Goal: Book appointment/travel/reservation

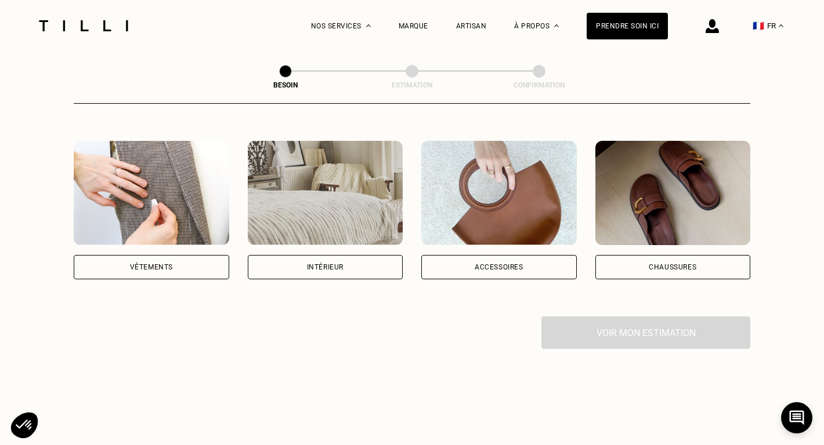
scroll to position [205, 0]
click at [195, 256] on div "Vêtements" at bounding box center [151, 267] width 155 height 24
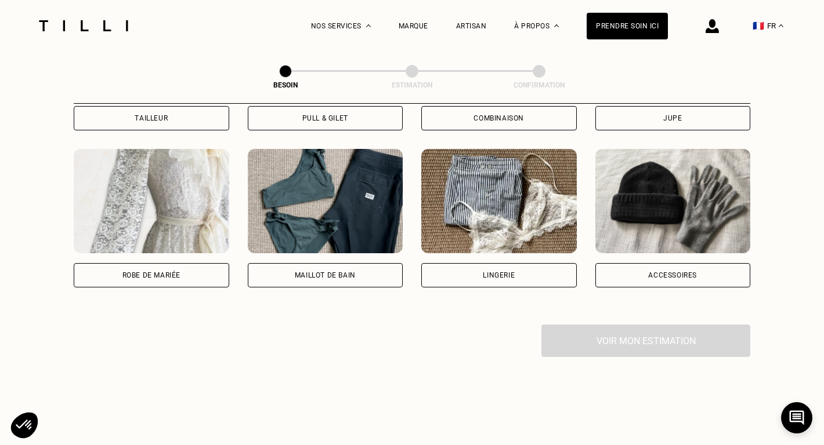
scroll to position [831, 0]
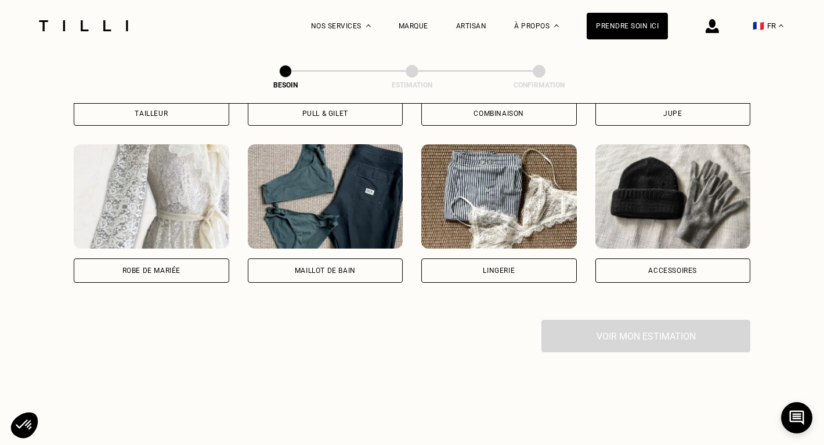
click at [181, 260] on div "Robe de mariée" at bounding box center [151, 271] width 155 height 24
select select "FR"
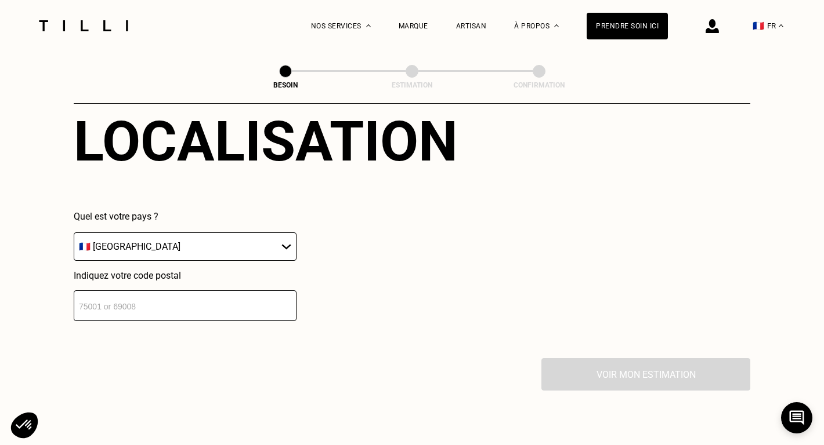
scroll to position [1081, 0]
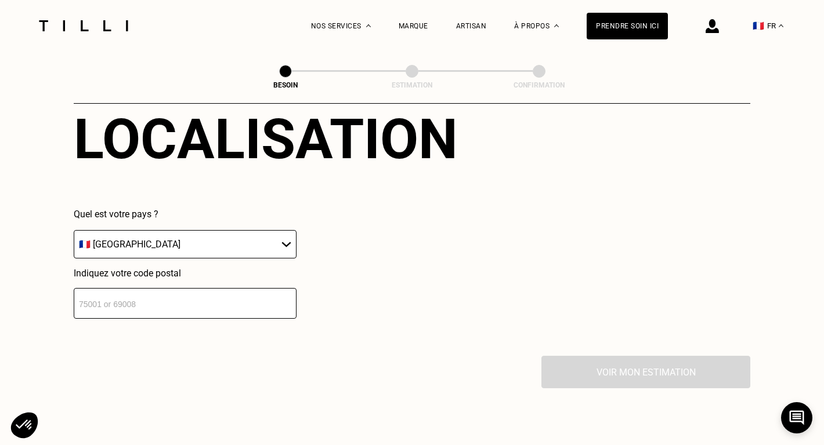
click at [238, 289] on input "number" at bounding box center [185, 303] width 223 height 31
type input "75009"
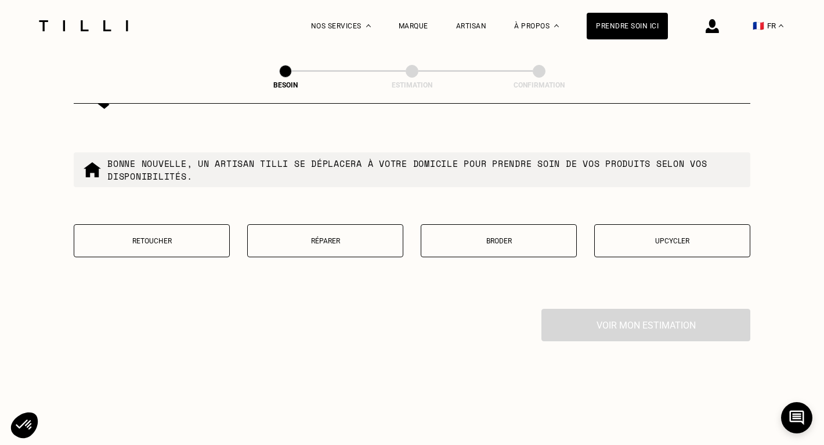
scroll to position [1422, 0]
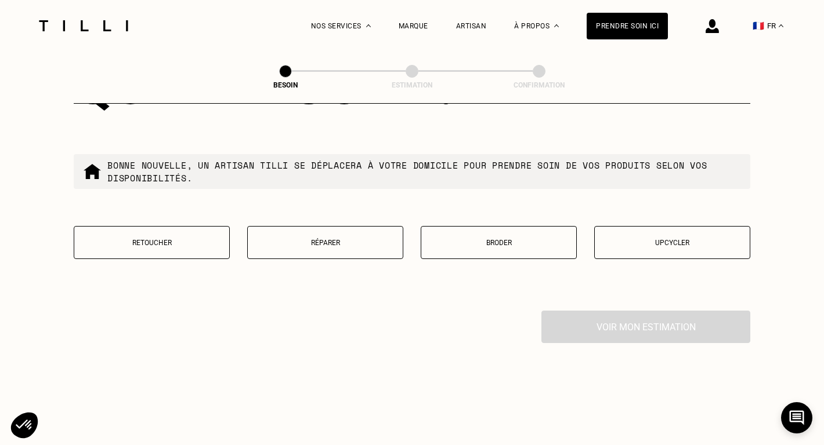
click at [169, 239] on p "Retoucher" at bounding box center [151, 243] width 143 height 8
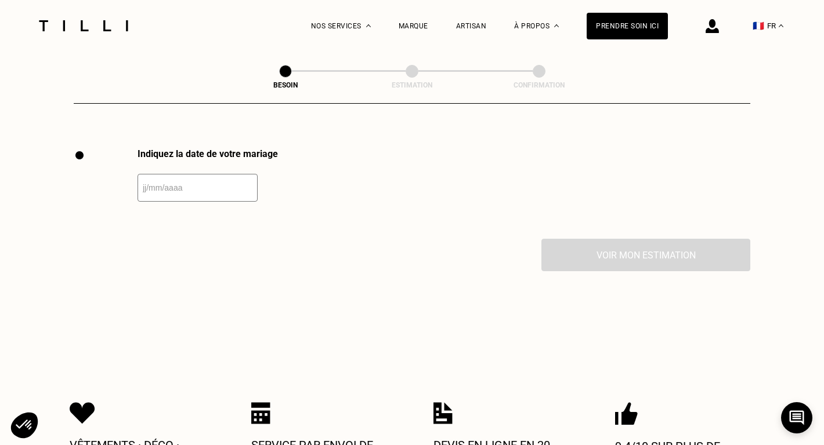
scroll to position [1590, 0]
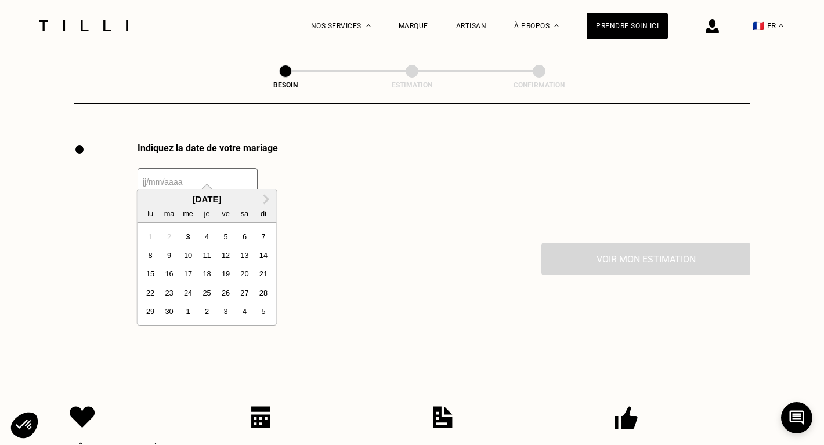
click at [223, 169] on input "text" at bounding box center [197, 182] width 120 height 28
click at [244, 279] on div "20" at bounding box center [245, 274] width 16 height 16
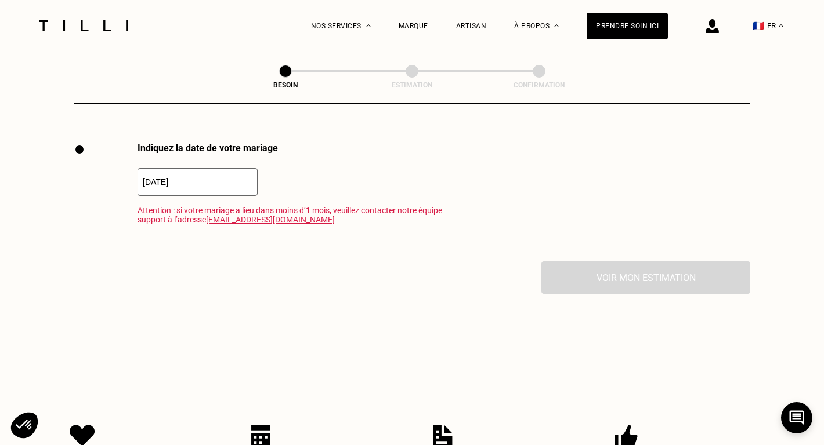
click at [209, 168] on input "[DATE]" at bounding box center [197, 182] width 120 height 28
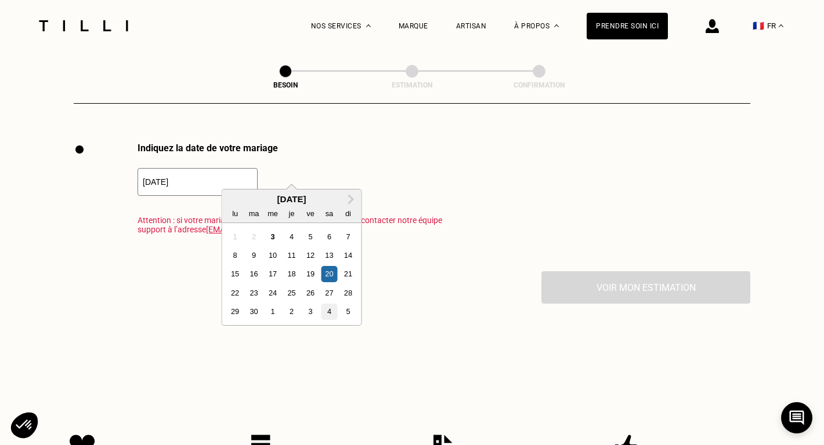
click at [327, 313] on div "4" at bounding box center [329, 312] width 16 height 16
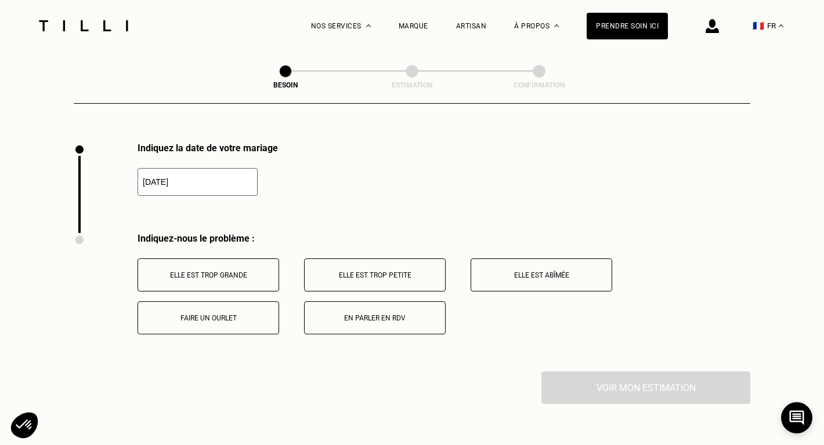
click at [226, 171] on input "[DATE]" at bounding box center [197, 182] width 120 height 28
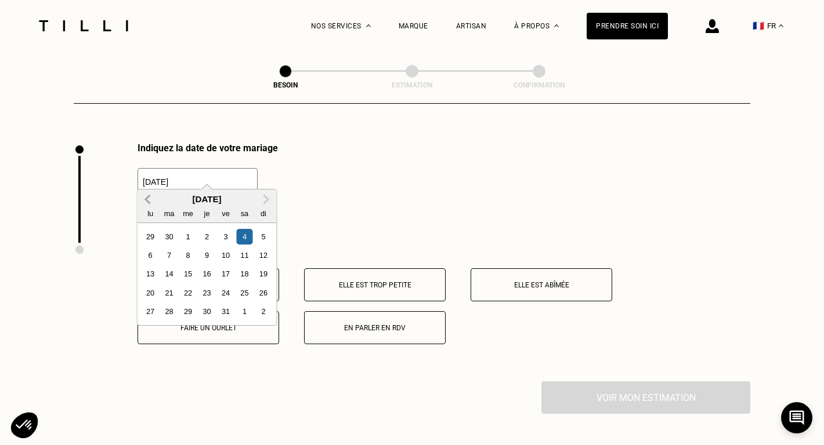
click at [151, 205] on button "Previous Month" at bounding box center [148, 200] width 19 height 19
drag, startPoint x: 241, startPoint y: 292, endPoint x: 226, endPoint y: 292, distance: 15.1
click at [226, 292] on div "22 23 24 25 26 27 28" at bounding box center [207, 293] width 132 height 19
click at [226, 292] on div "26" at bounding box center [225, 293] width 16 height 16
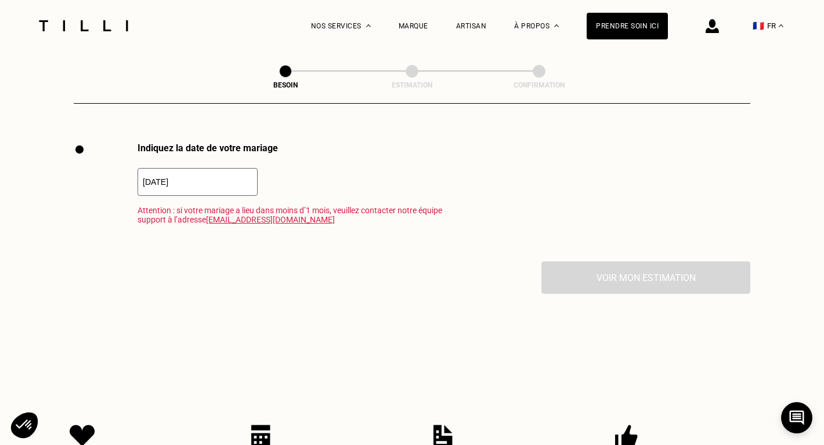
click at [225, 169] on input "[DATE]" at bounding box center [197, 182] width 120 height 28
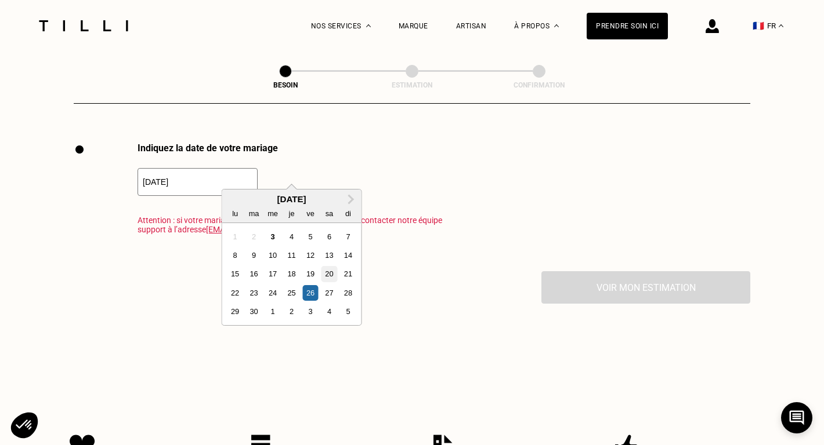
click at [328, 281] on div "20" at bounding box center [329, 274] width 16 height 16
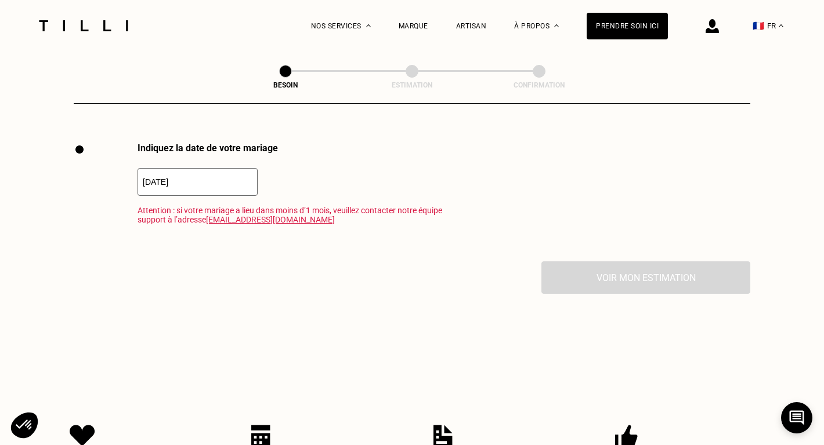
click at [225, 168] on input "[DATE]" at bounding box center [197, 182] width 120 height 28
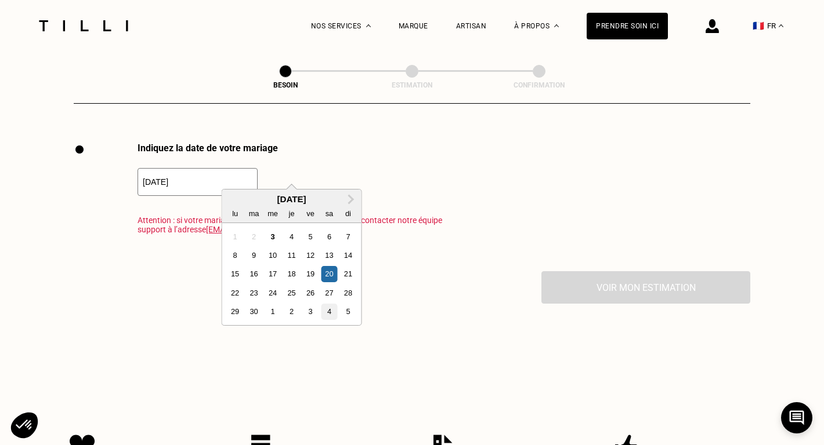
click at [331, 311] on div "4" at bounding box center [329, 312] width 16 height 16
type input "[DATE]"
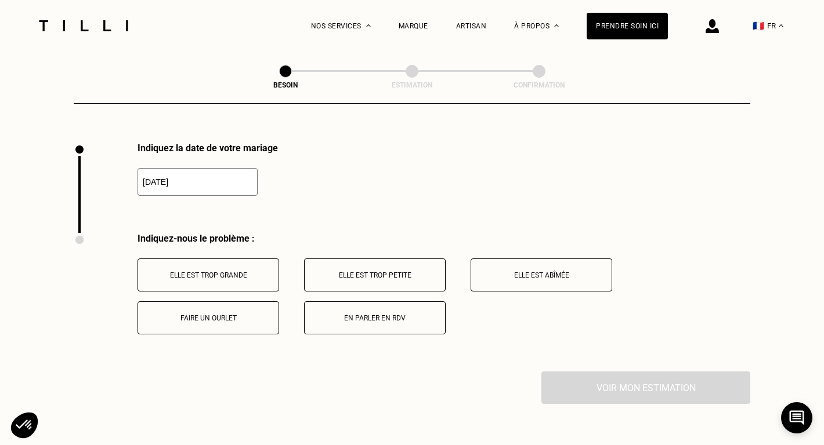
click at [226, 271] on p "Elle est trop grande" at bounding box center [208, 275] width 129 height 8
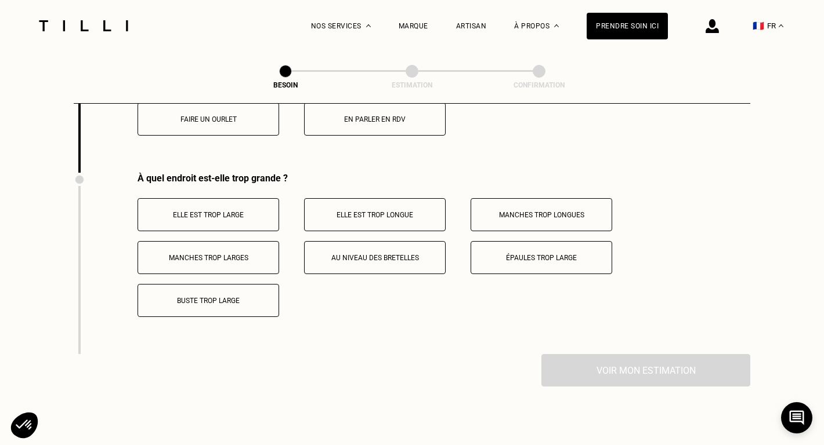
scroll to position [1815, 0]
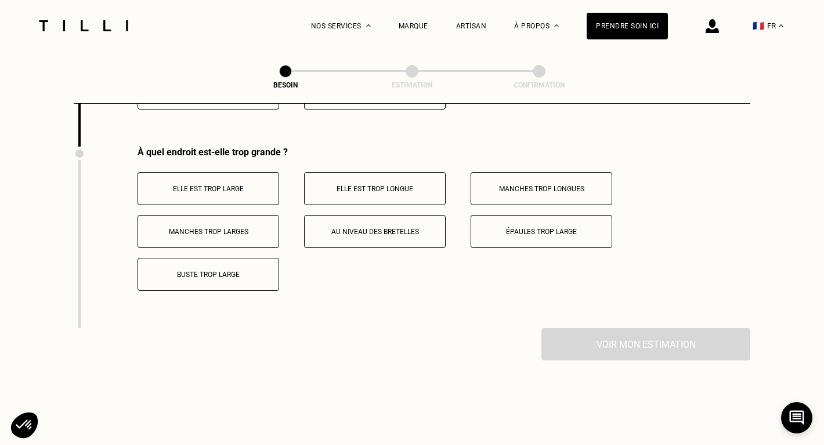
click at [253, 271] on p "Buste trop large" at bounding box center [208, 275] width 129 height 8
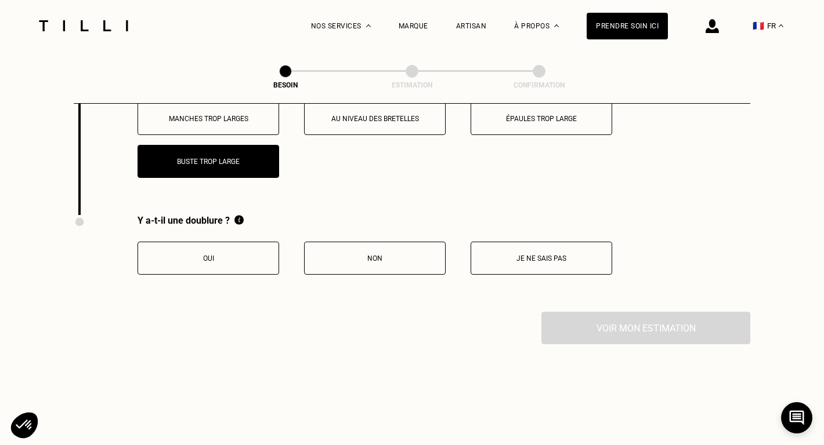
scroll to position [1929, 0]
click at [252, 250] on button "Oui" at bounding box center [208, 257] width 142 height 33
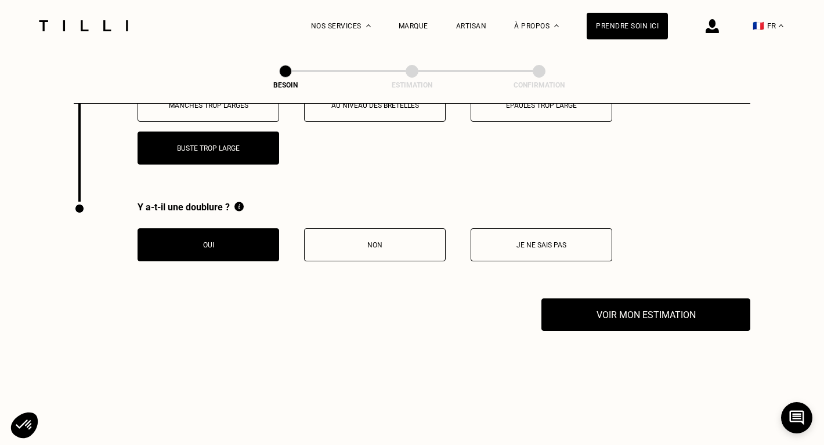
scroll to position [1951, 0]
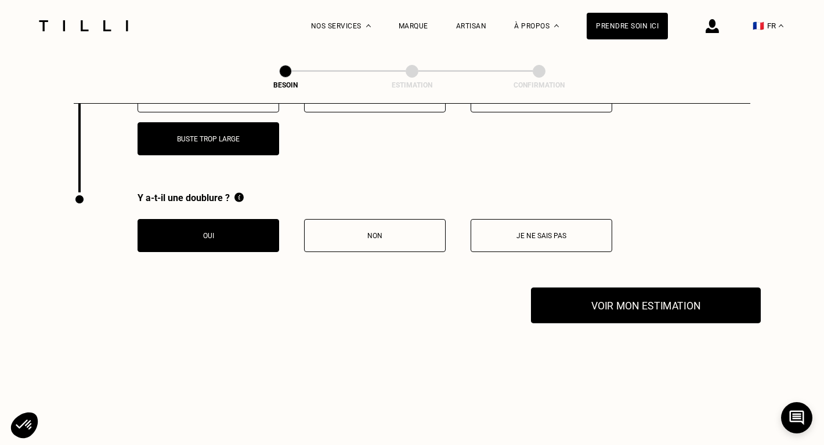
click at [614, 303] on button "Voir mon estimation" at bounding box center [646, 306] width 230 height 36
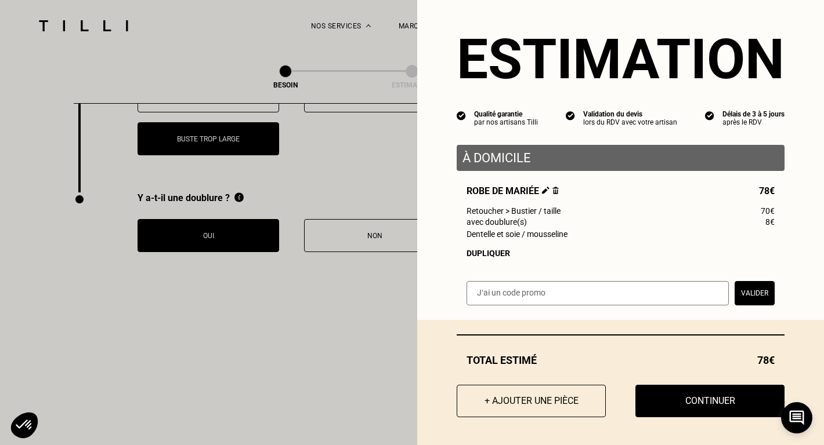
scroll to position [13, 0]
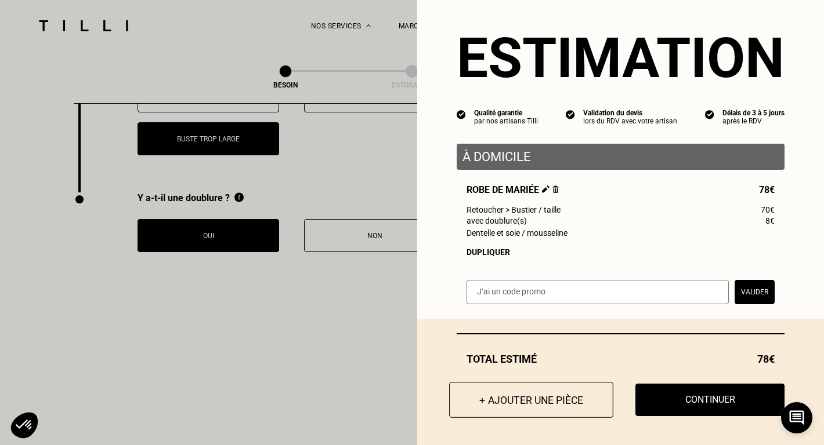
click at [571, 394] on button "+ Ajouter une pièce" at bounding box center [531, 400] width 164 height 36
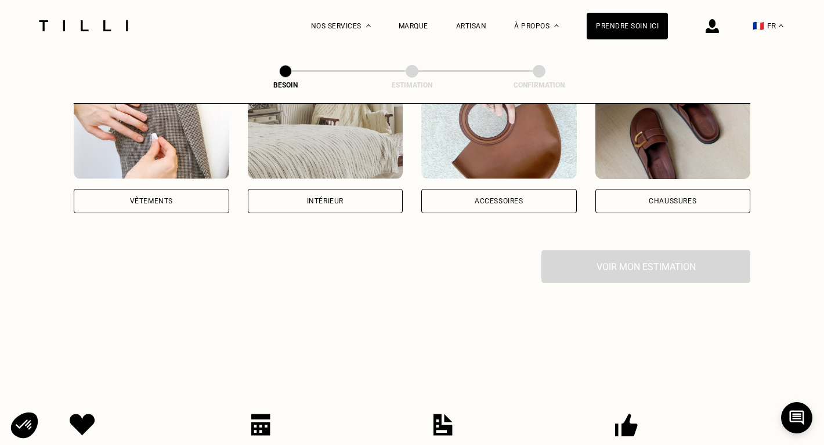
scroll to position [282, 0]
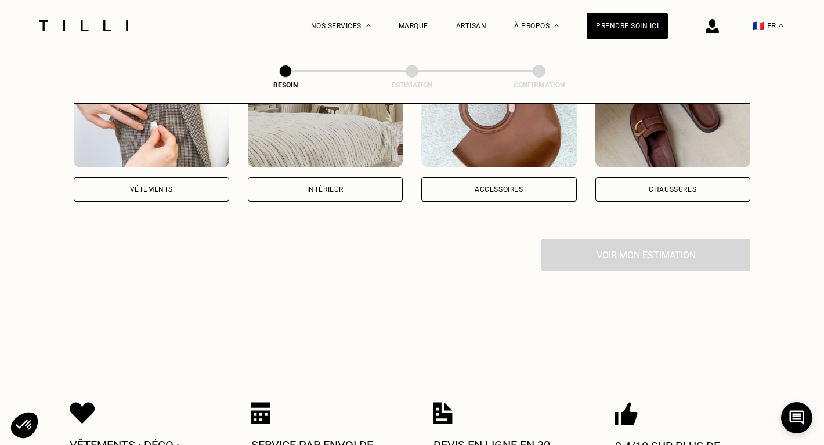
click at [198, 177] on div "Vêtements" at bounding box center [151, 189] width 155 height 24
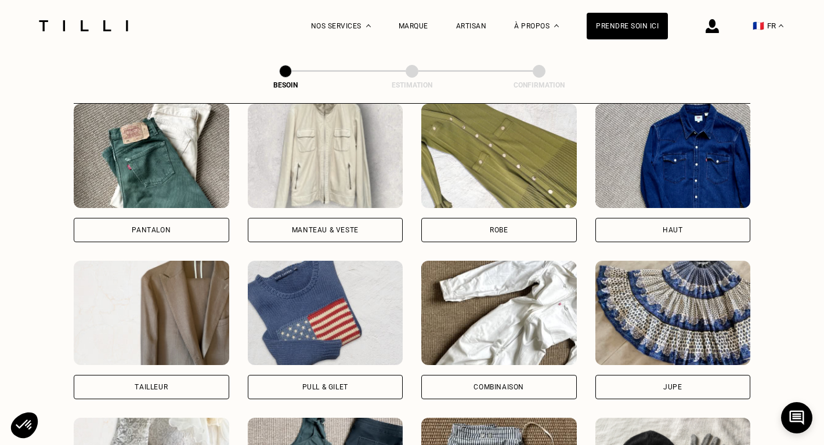
scroll to position [560, 0]
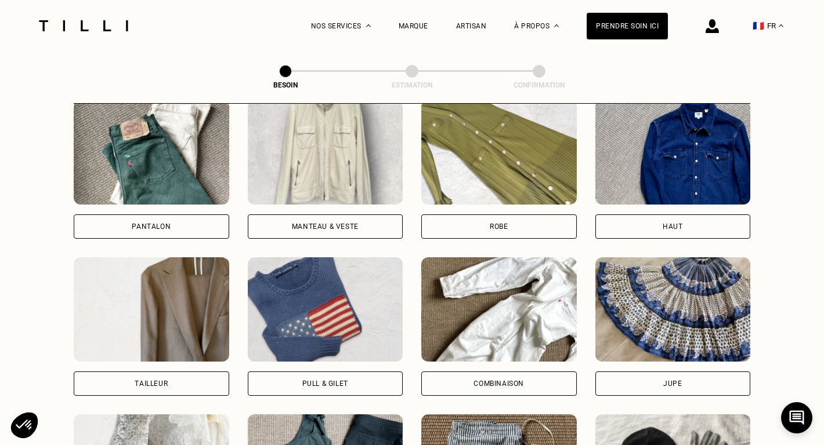
click at [470, 215] on div "Robe" at bounding box center [498, 227] width 155 height 24
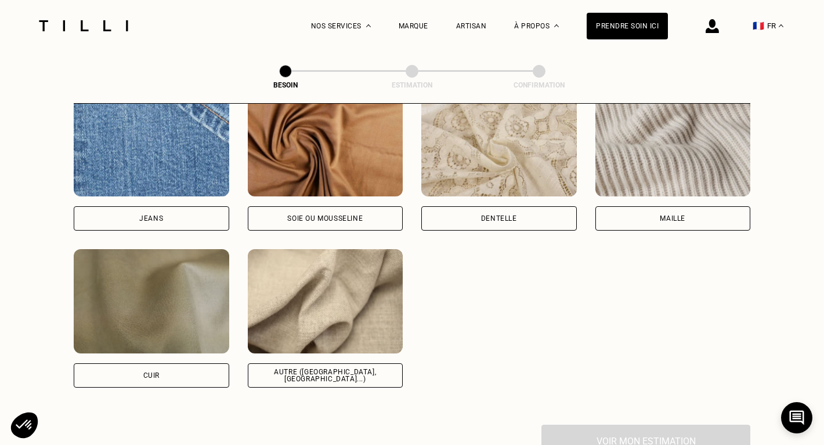
scroll to position [1281, 0]
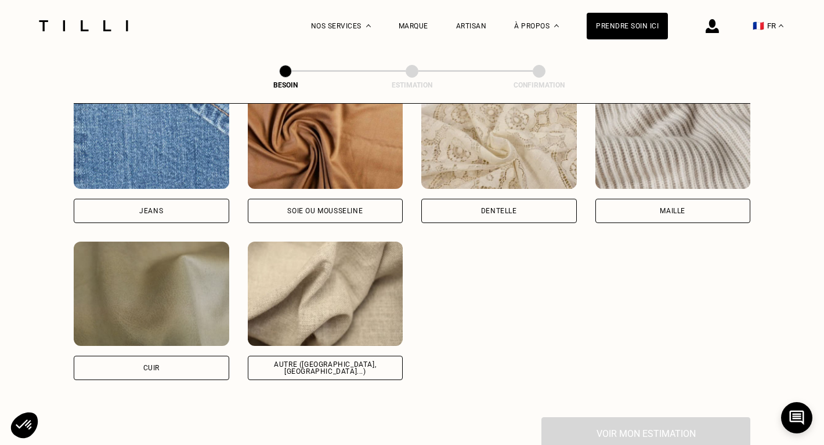
click at [698, 199] on div "Maille" at bounding box center [672, 211] width 155 height 24
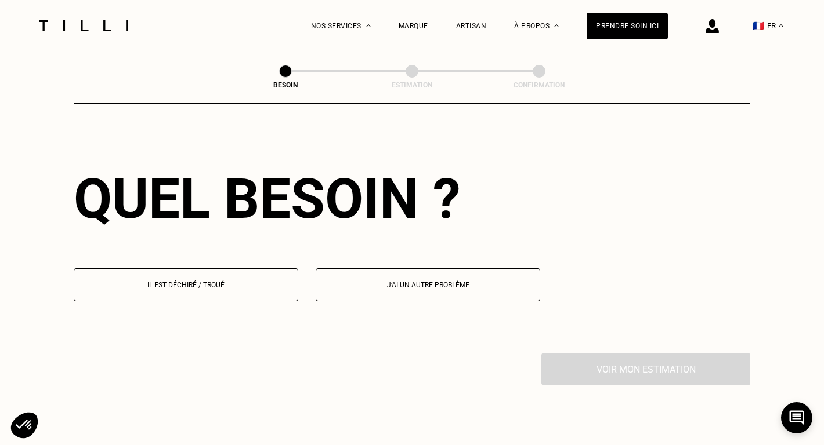
scroll to position [1573, 0]
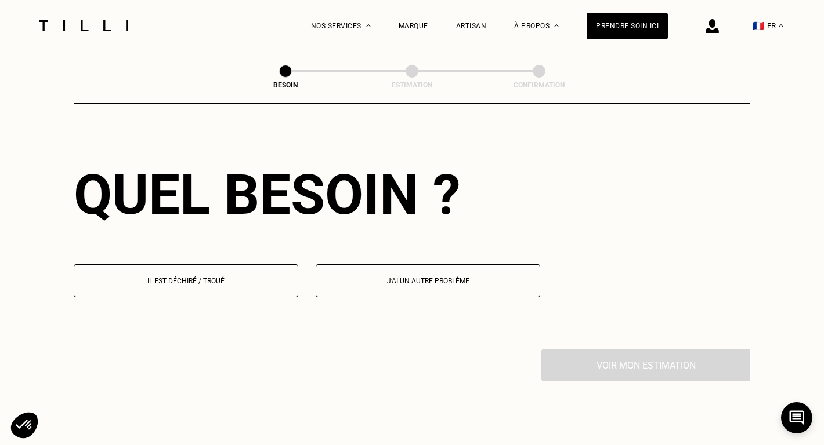
click at [433, 277] on p "J‘ai un autre problème" at bounding box center [428, 281] width 212 height 8
select select "FR"
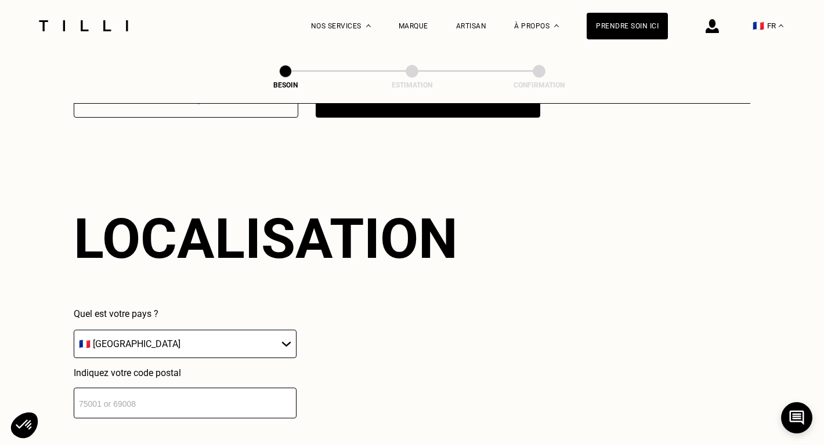
scroll to position [1758, 0]
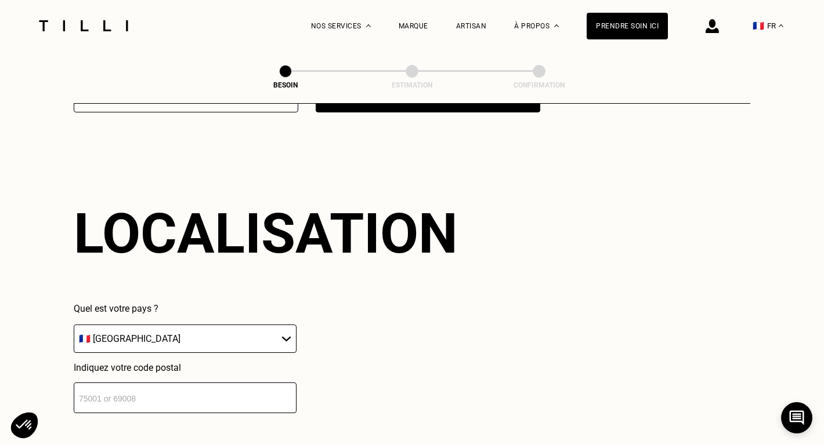
click at [188, 389] on input "number" at bounding box center [185, 398] width 223 height 31
type input "75009"
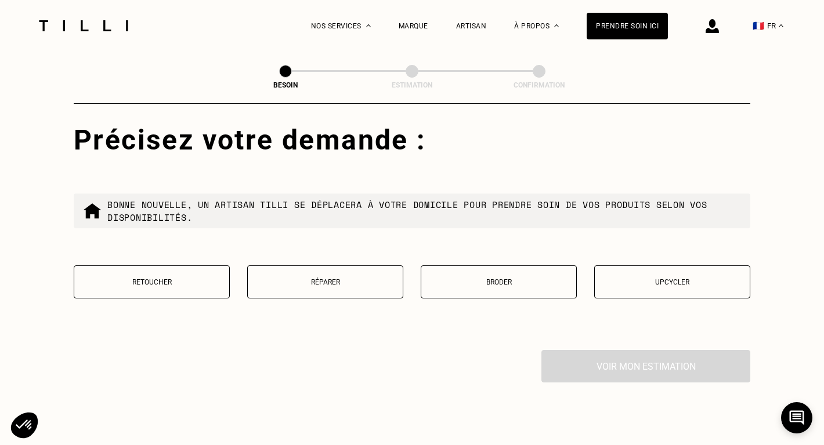
scroll to position [2087, 0]
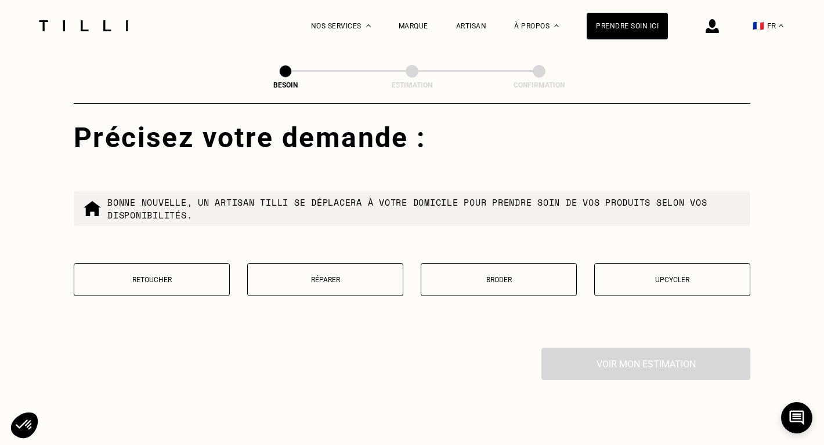
click at [213, 277] on button "Retoucher" at bounding box center [152, 279] width 156 height 33
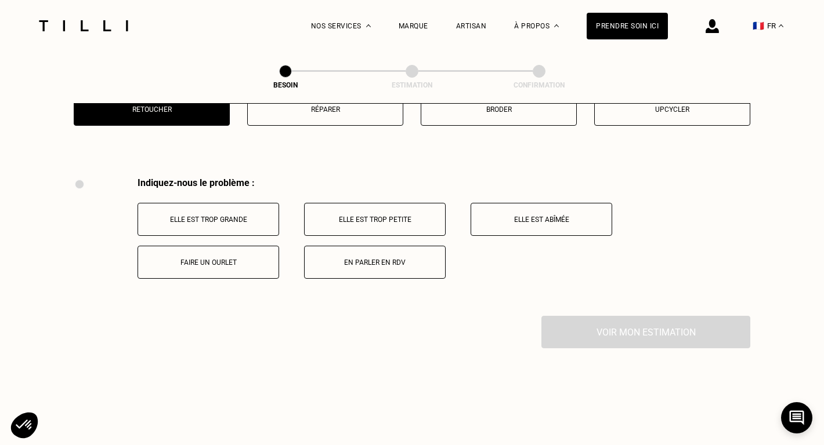
scroll to position [2293, 0]
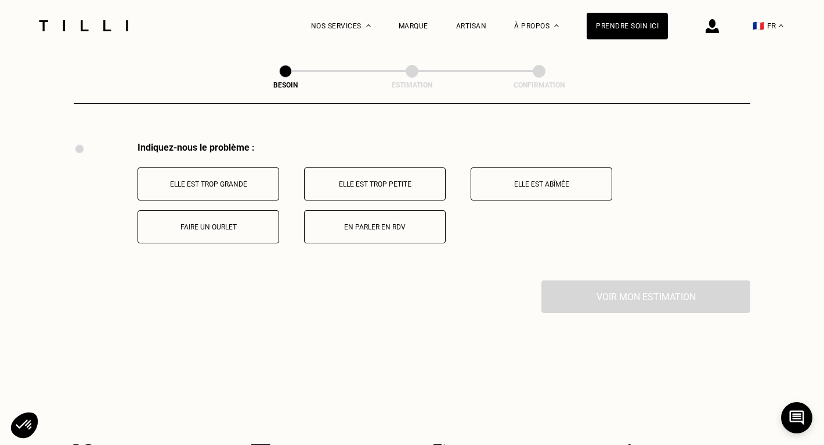
click at [230, 168] on button "Elle est trop grande" at bounding box center [208, 184] width 142 height 33
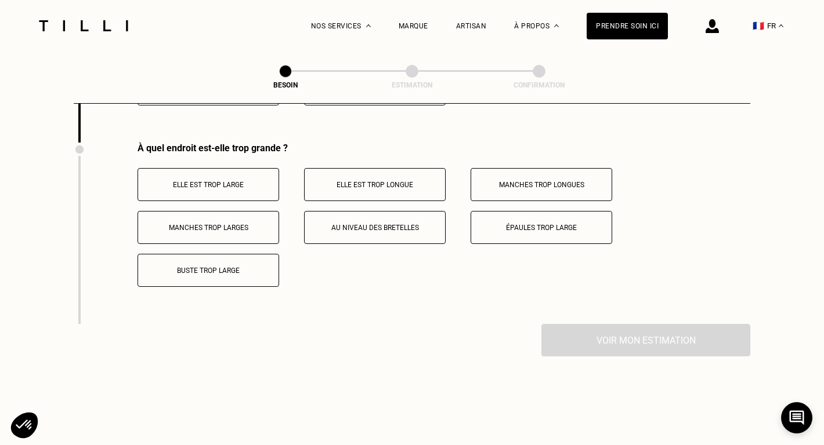
scroll to position [2432, 0]
click at [379, 223] on p "Au niveau des bretelles" at bounding box center [374, 227] width 129 height 8
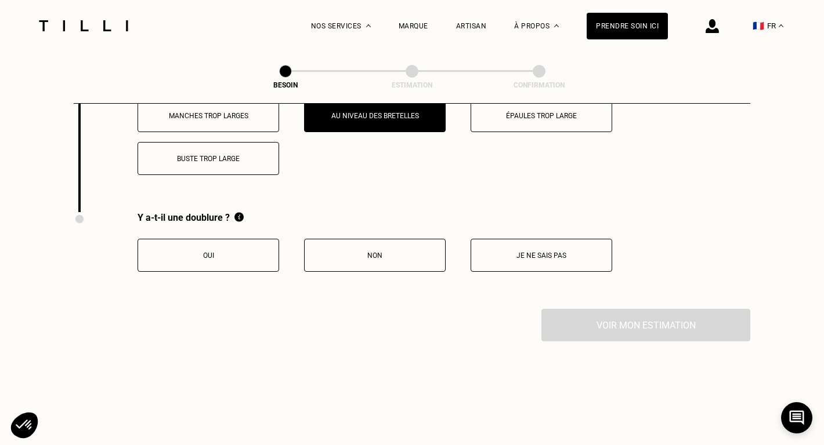
scroll to position [2548, 0]
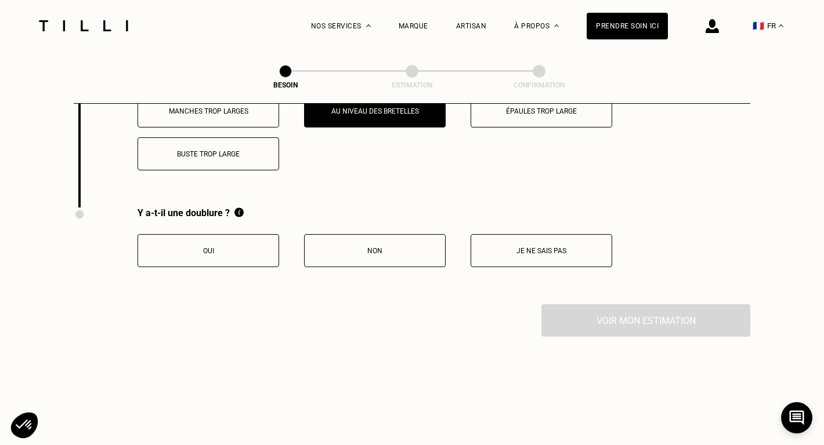
click at [358, 247] on p "Non" at bounding box center [374, 251] width 129 height 8
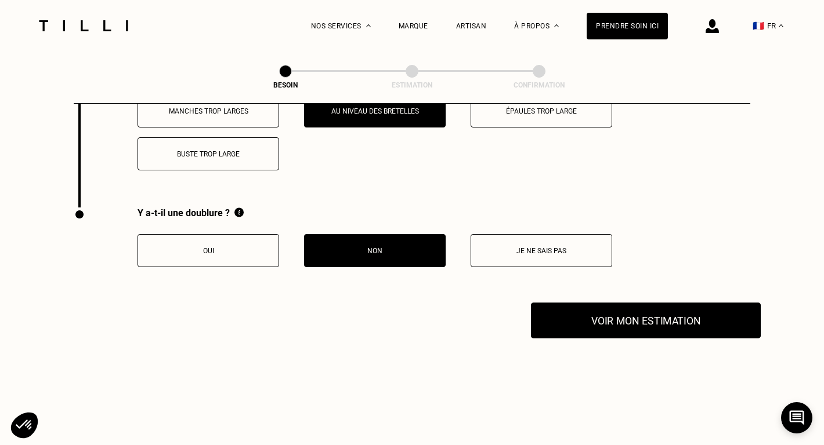
click at [585, 305] on button "Voir mon estimation" at bounding box center [646, 321] width 230 height 36
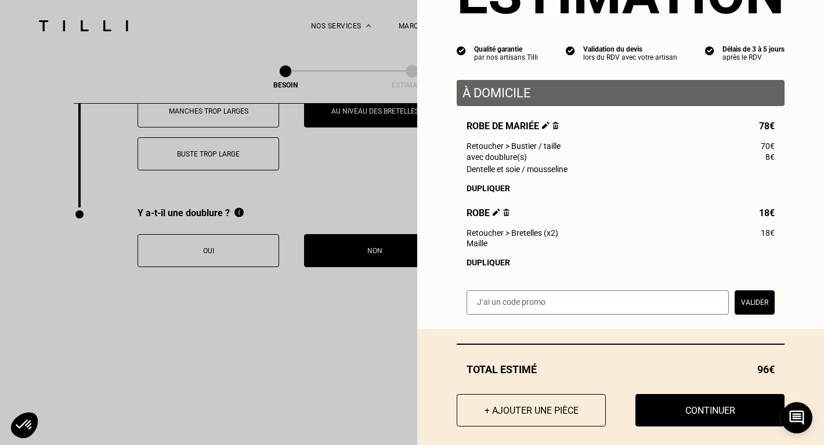
scroll to position [88, 0]
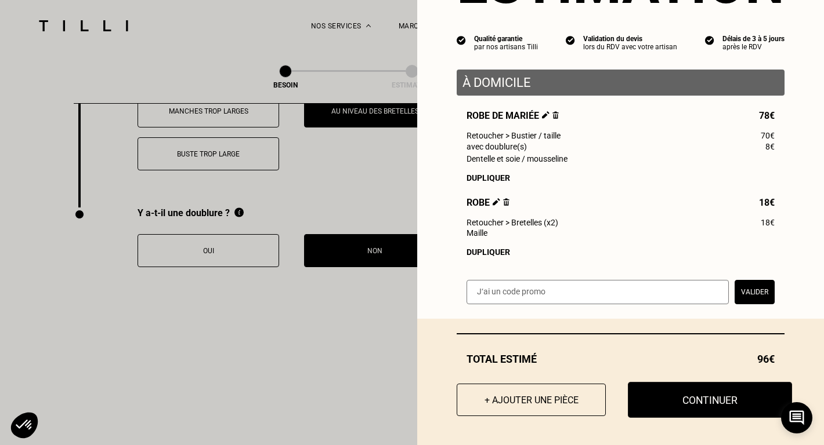
click at [672, 391] on button "Continuer" at bounding box center [710, 400] width 164 height 36
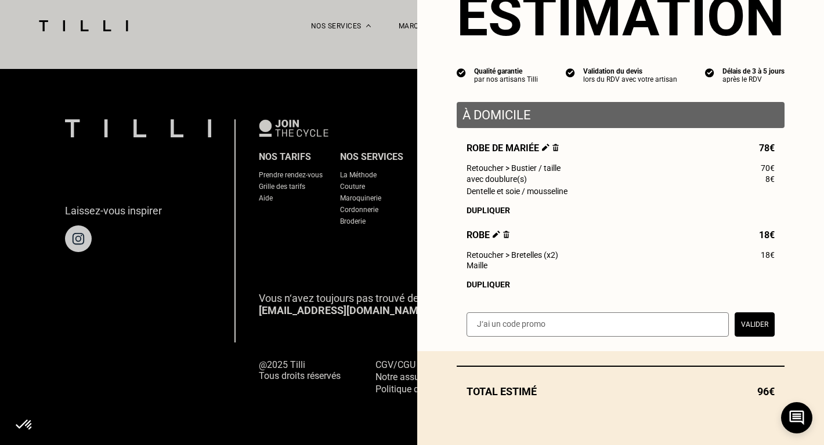
scroll to position [56, 0]
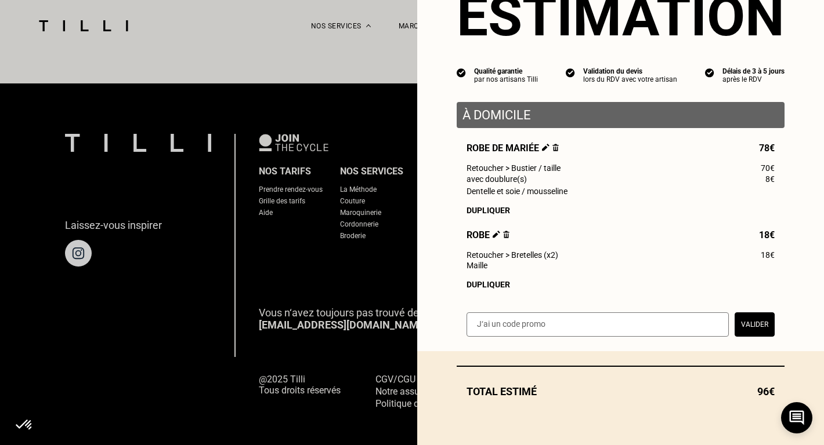
select select "FR"
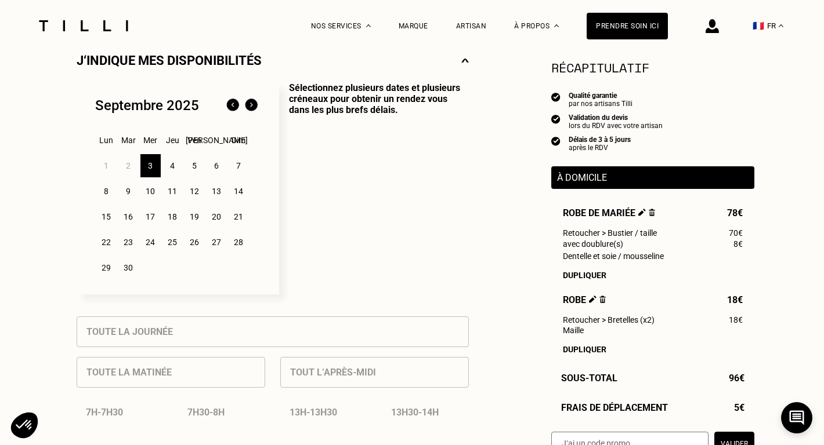
scroll to position [275, 0]
click at [176, 168] on div "4" at bounding box center [172, 165] width 20 height 23
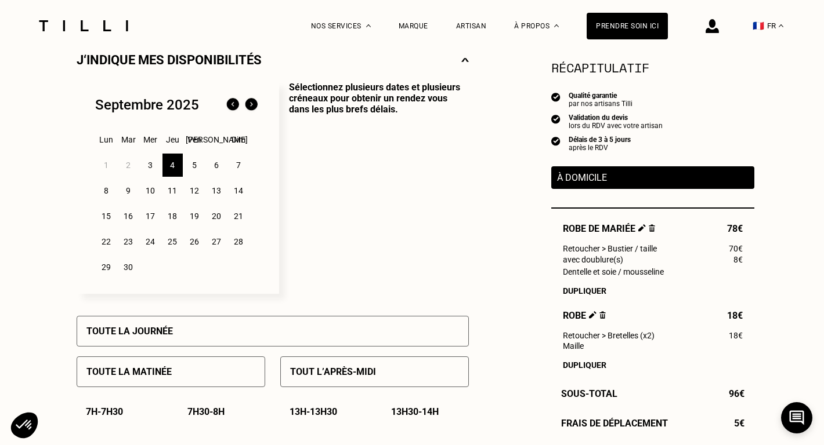
click at [195, 170] on div "5" at bounding box center [194, 165] width 20 height 23
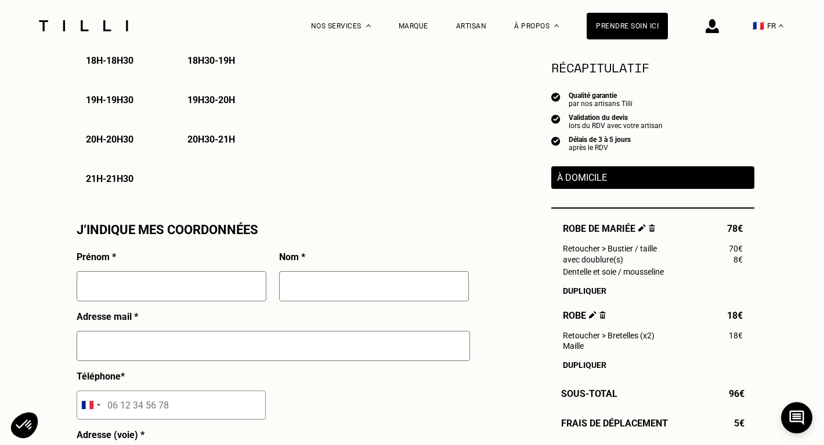
scroll to position [923, 0]
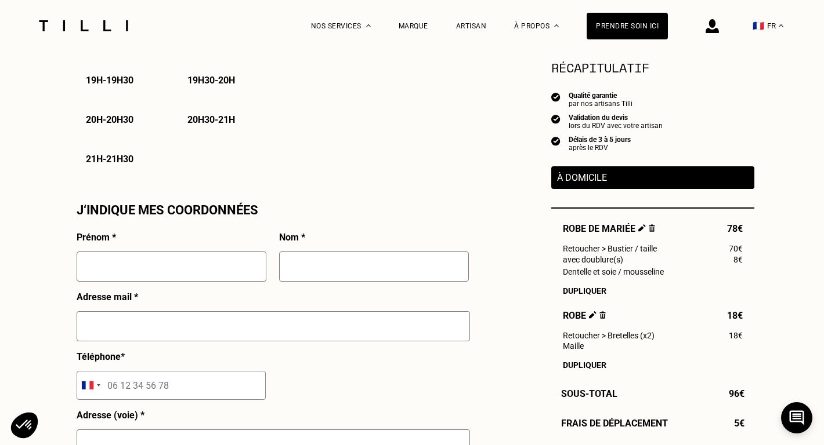
click at [235, 277] on input "text" at bounding box center [172, 267] width 190 height 30
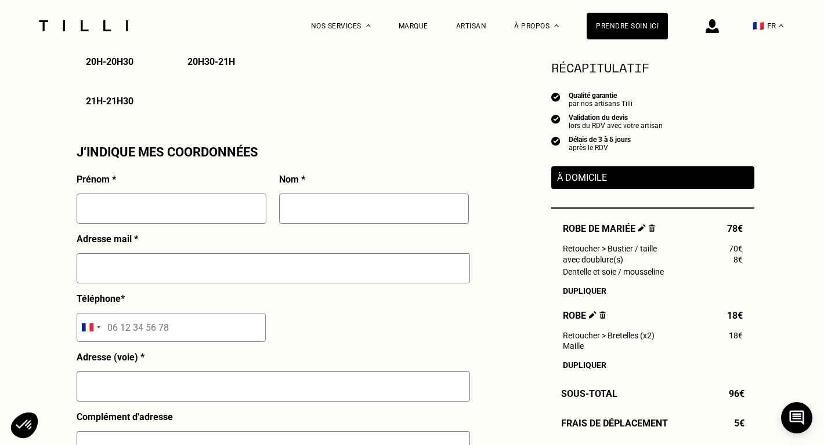
scroll to position [964, 0]
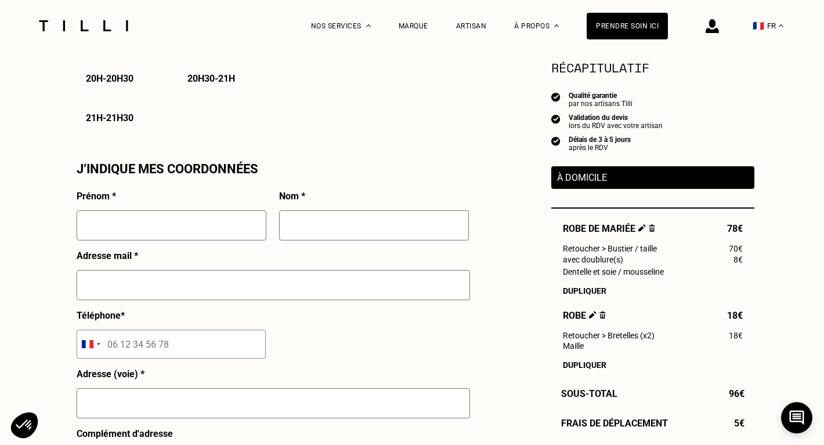
click at [627, 175] on p "À domicile" at bounding box center [652, 177] width 191 height 11
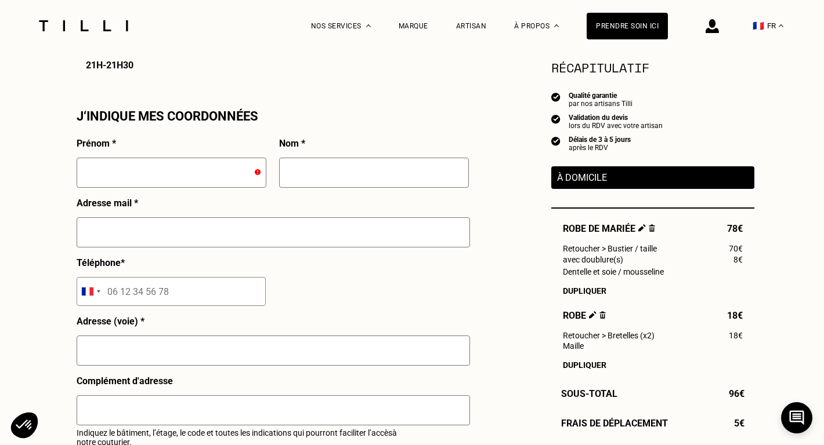
scroll to position [1016, 0]
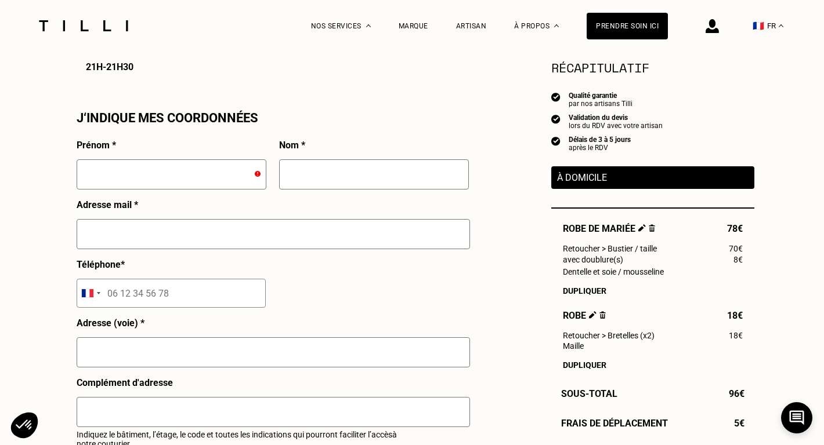
click at [195, 188] on input "text" at bounding box center [172, 174] width 190 height 30
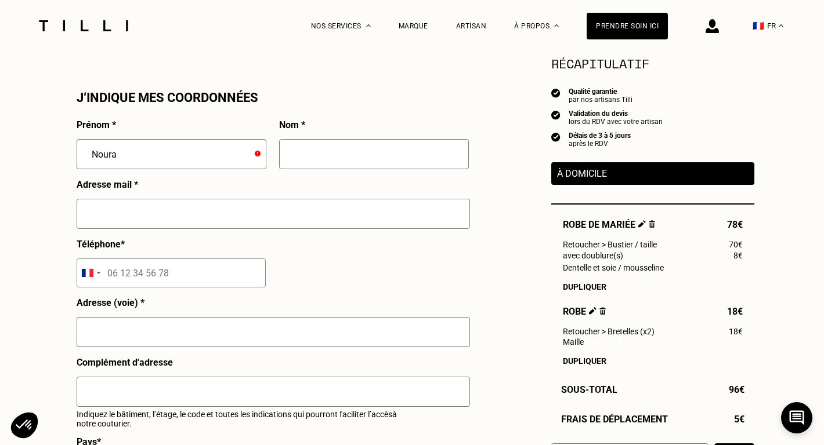
type input "Noura"
click at [324, 157] on input "text" at bounding box center [374, 154] width 190 height 30
type input "AOUAAL"
click at [225, 217] on input "text" at bounding box center [273, 214] width 393 height 30
type input "[EMAIL_ADDRESS][DOMAIN_NAME]"
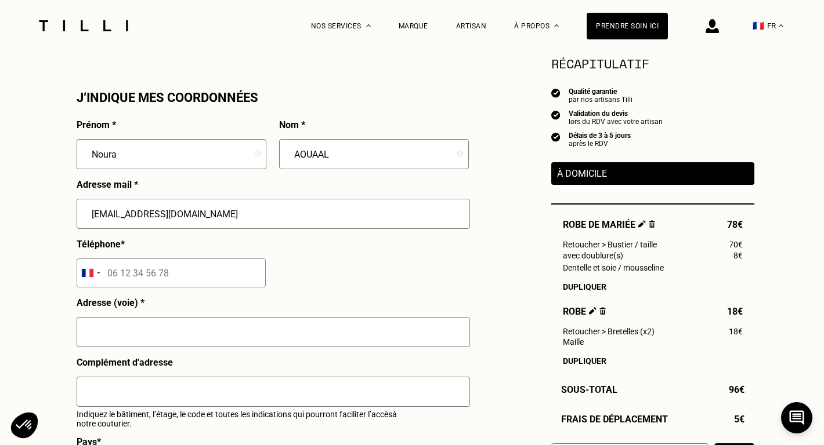
type input "07 49 51 88 69"
type input "[STREET_ADDRESS]"
type input "[GEOGRAPHIC_DATA]"
click at [310, 269] on div "Prénom * Noura Nom * AOUAAL Adresse mail * [EMAIL_ADDRESS][DOMAIN_NAME] Télépho…" at bounding box center [273, 361] width 392 height 484
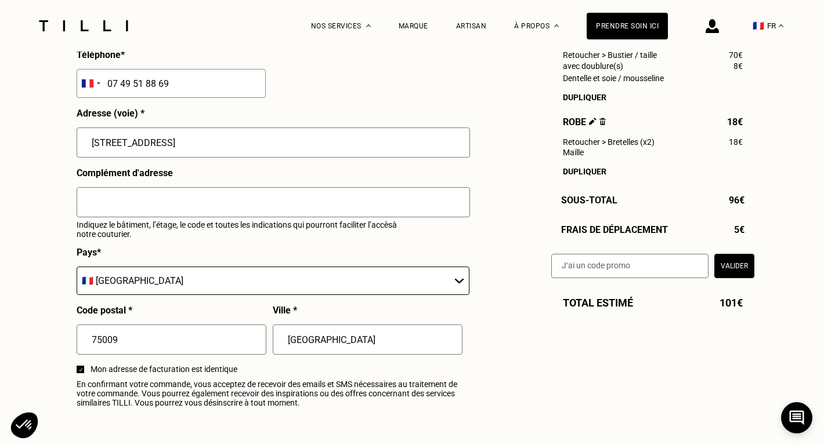
scroll to position [1256, 0]
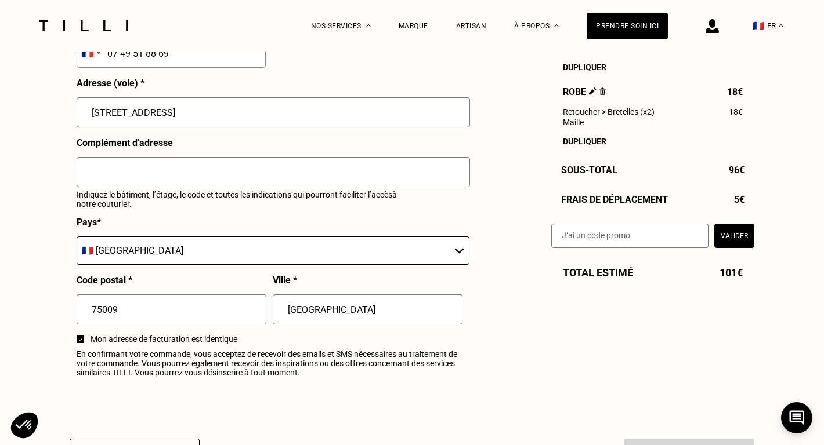
click at [262, 173] on input "text" at bounding box center [273, 172] width 393 height 30
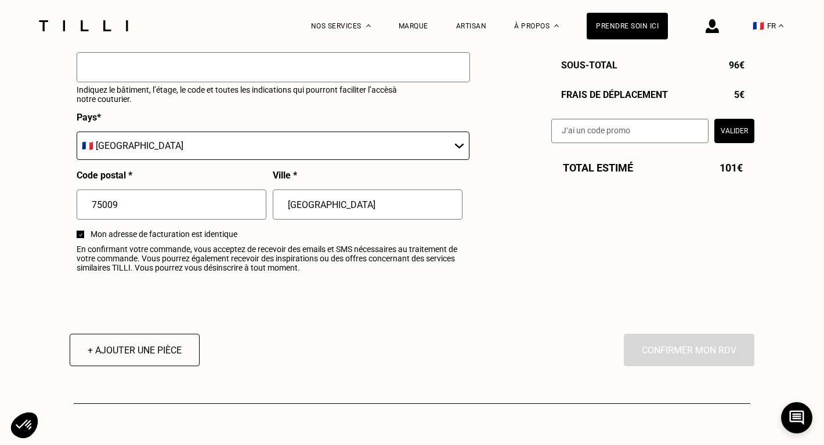
scroll to position [1246, 0]
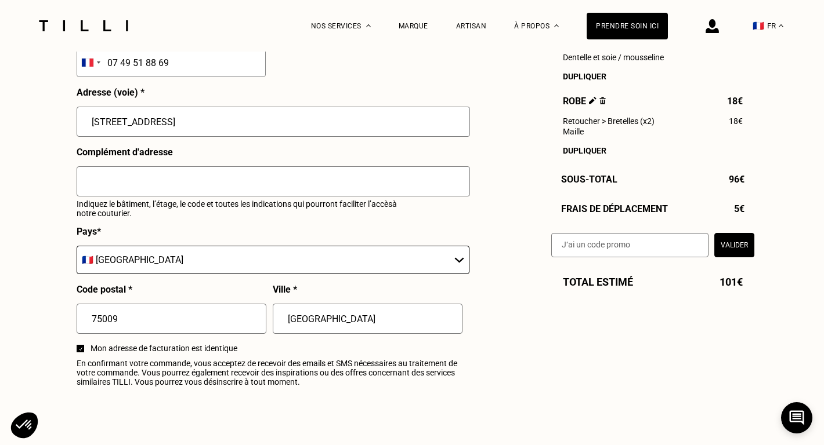
click at [735, 244] on button "Valider" at bounding box center [734, 245] width 40 height 24
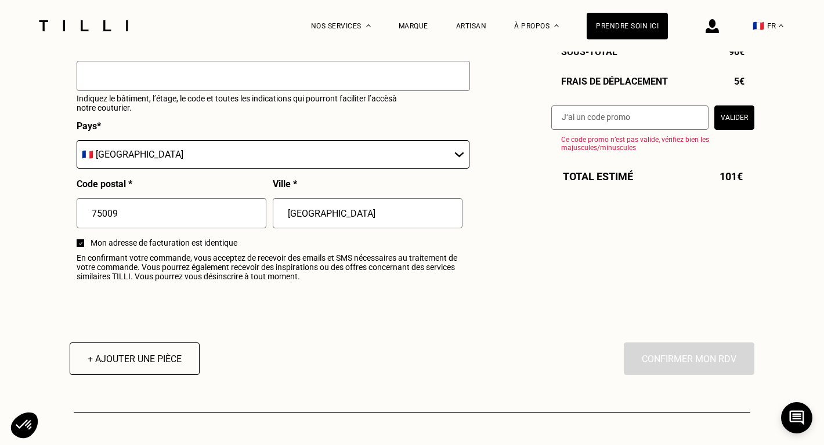
scroll to position [1371, 0]
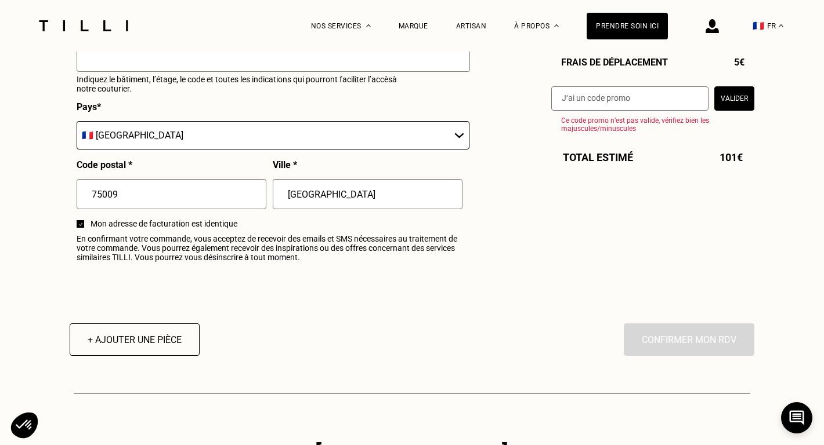
click at [277, 135] on select "🇩🇪 [GEOGRAPHIC_DATA] 🇦🇹 [GEOGRAPHIC_DATA] 🇧🇪 [GEOGRAPHIC_DATA] 🇧🇬 Bulgarie 🇨🇾 C…" at bounding box center [273, 135] width 393 height 28
click at [77, 121] on select "🇩🇪 [GEOGRAPHIC_DATA] 🇦🇹 [GEOGRAPHIC_DATA] 🇧🇪 [GEOGRAPHIC_DATA] 🇧🇬 Bulgarie 🇨🇾 C…" at bounding box center [273, 135] width 393 height 28
click at [230, 197] on input "75009" at bounding box center [172, 194] width 190 height 30
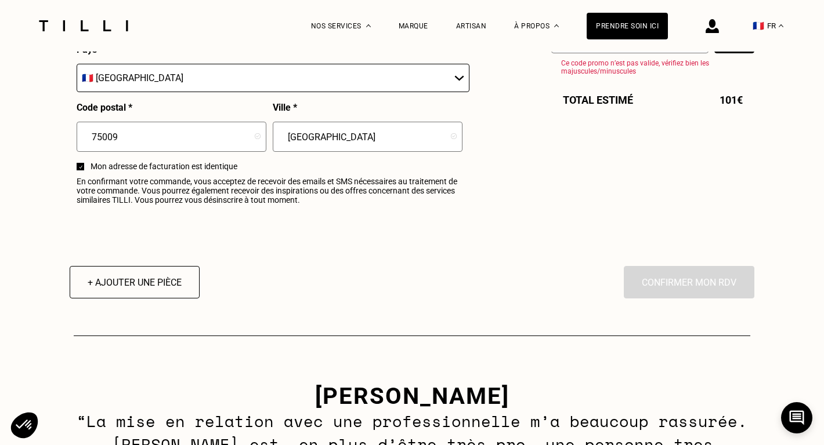
scroll to position [1404, 0]
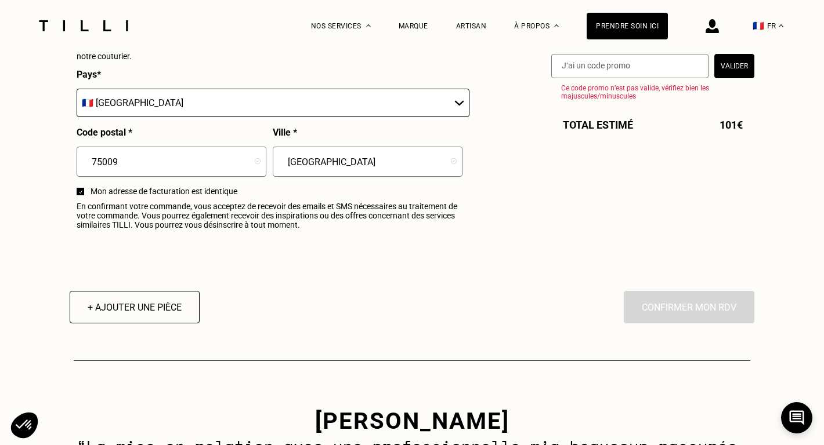
click at [672, 295] on div "En cliquant sur “Confirmer”, vous déclenchez l’intervention de l’un des nos art…" at bounding box center [688, 307] width 130 height 32
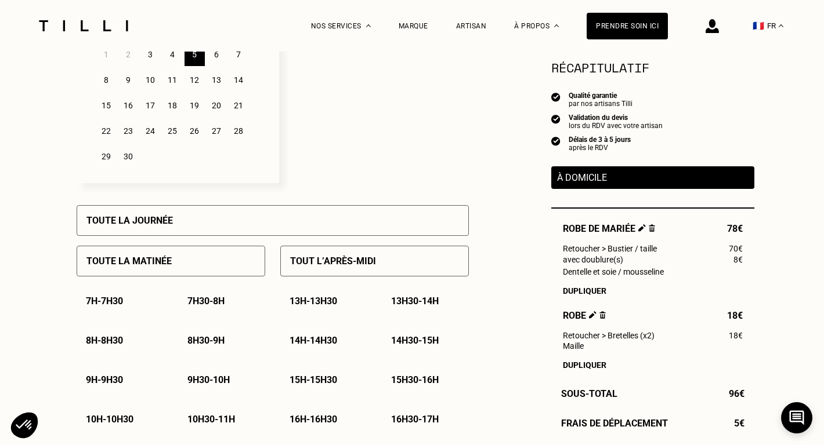
scroll to position [389, 0]
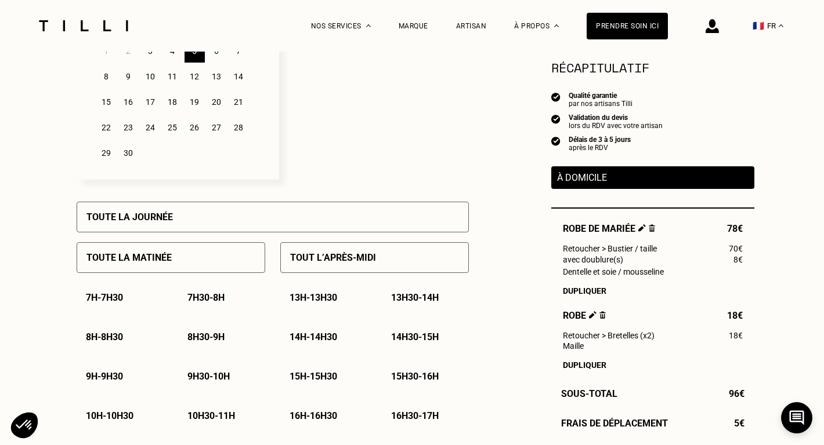
click at [229, 224] on div "Toute la journée" at bounding box center [273, 217] width 392 height 31
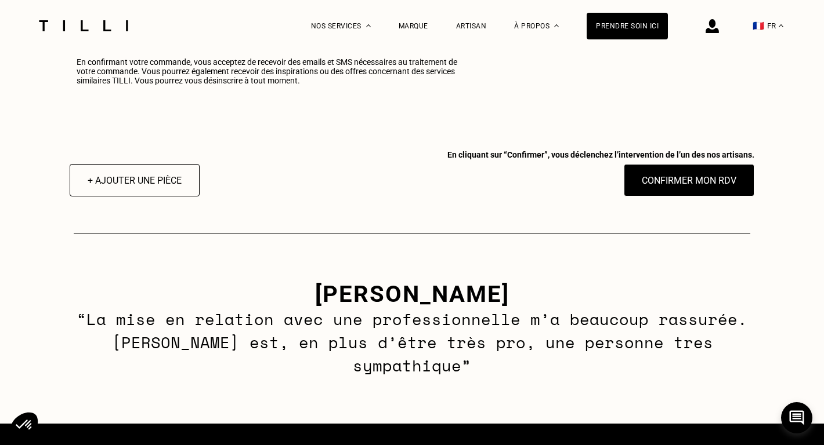
scroll to position [1564, 0]
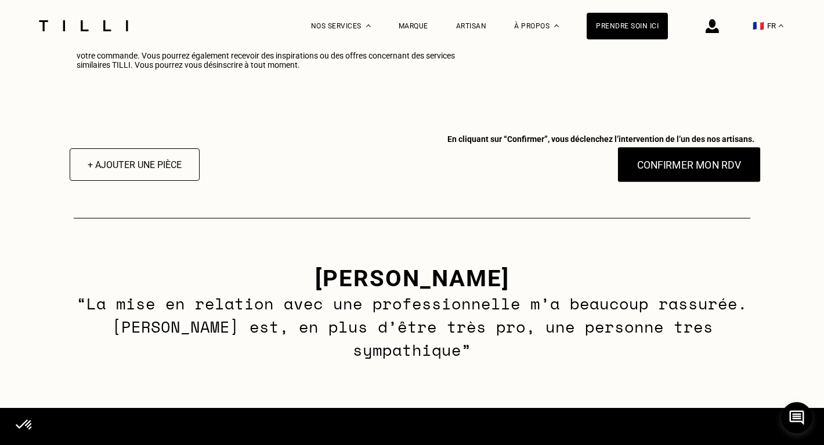
click at [658, 163] on button "Confirmer mon RDV" at bounding box center [689, 165] width 144 height 36
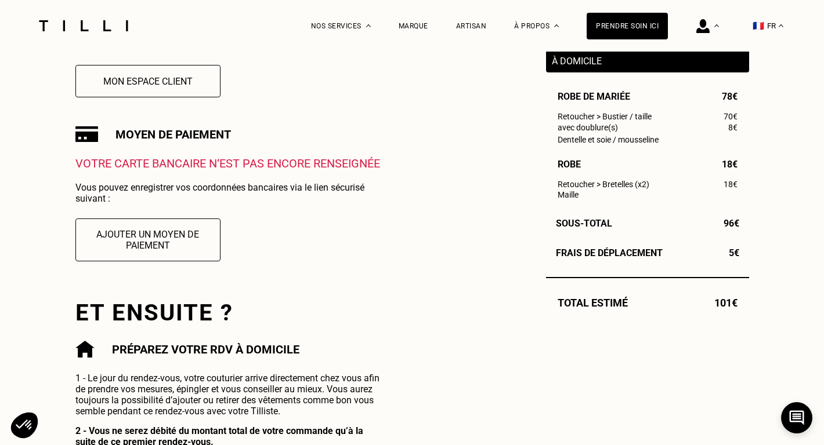
scroll to position [353, 0]
